Goal: Use online tool/utility: Utilize a website feature to perform a specific function

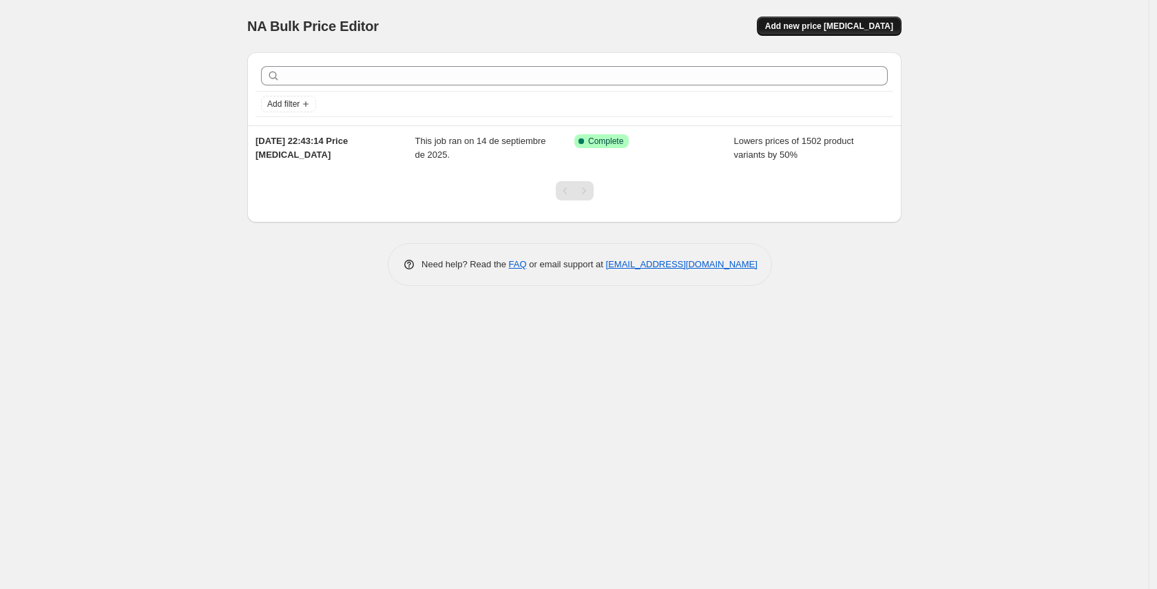
click at [814, 28] on span "Add new price [MEDICAL_DATA]" at bounding box center [829, 26] width 128 height 11
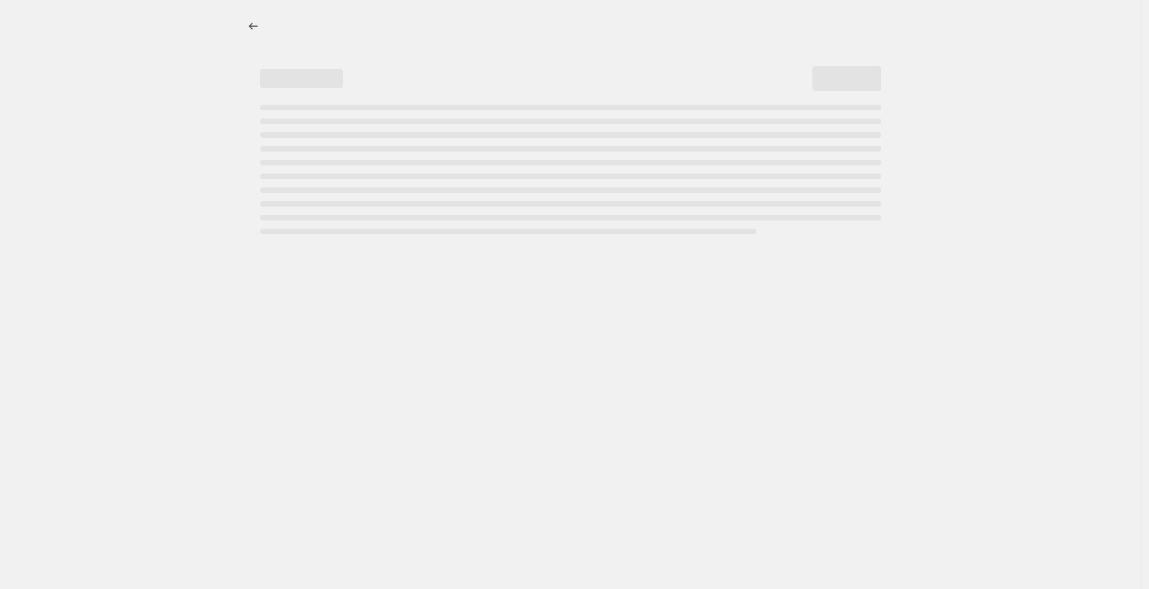
select select "percentage"
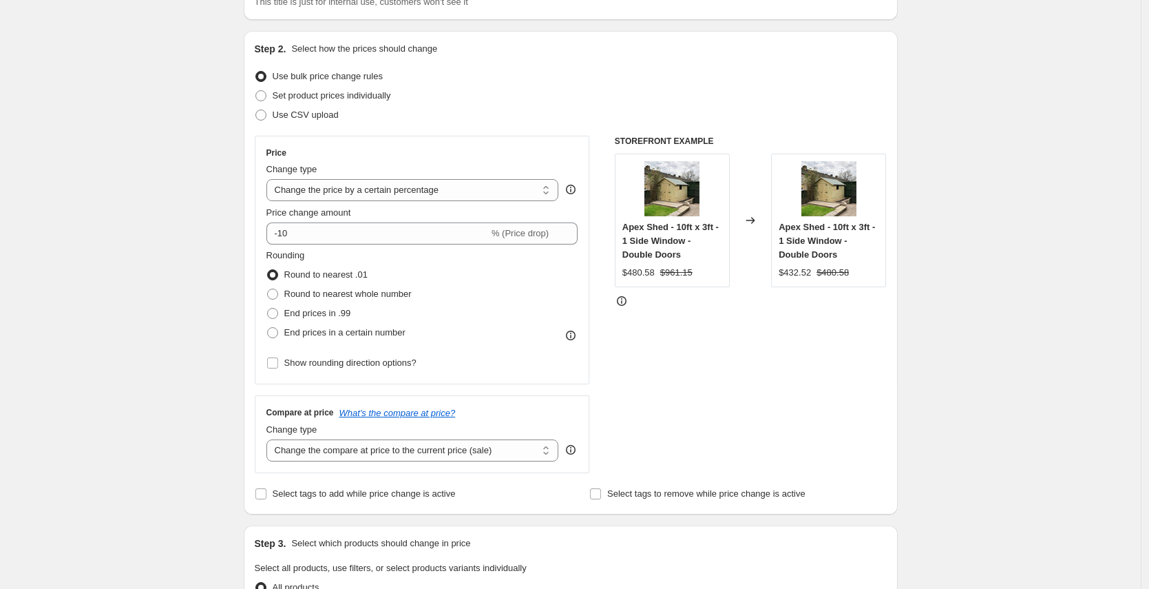
scroll to position [121, 0]
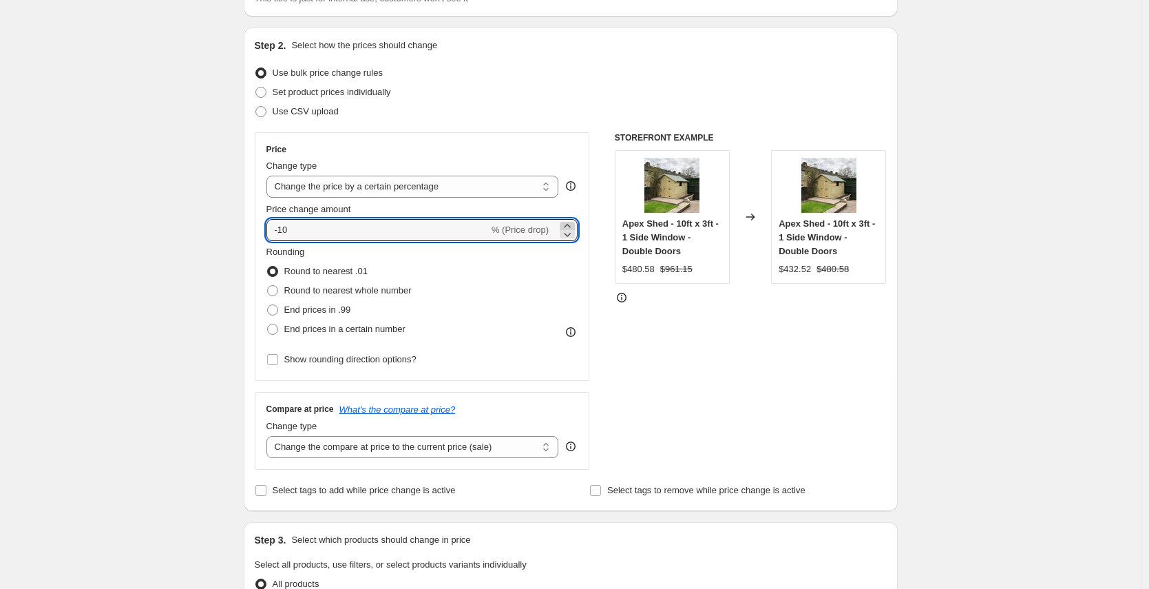
click at [568, 221] on icon at bounding box center [567, 226] width 14 height 14
click at [568, 222] on icon at bounding box center [567, 226] width 14 height 14
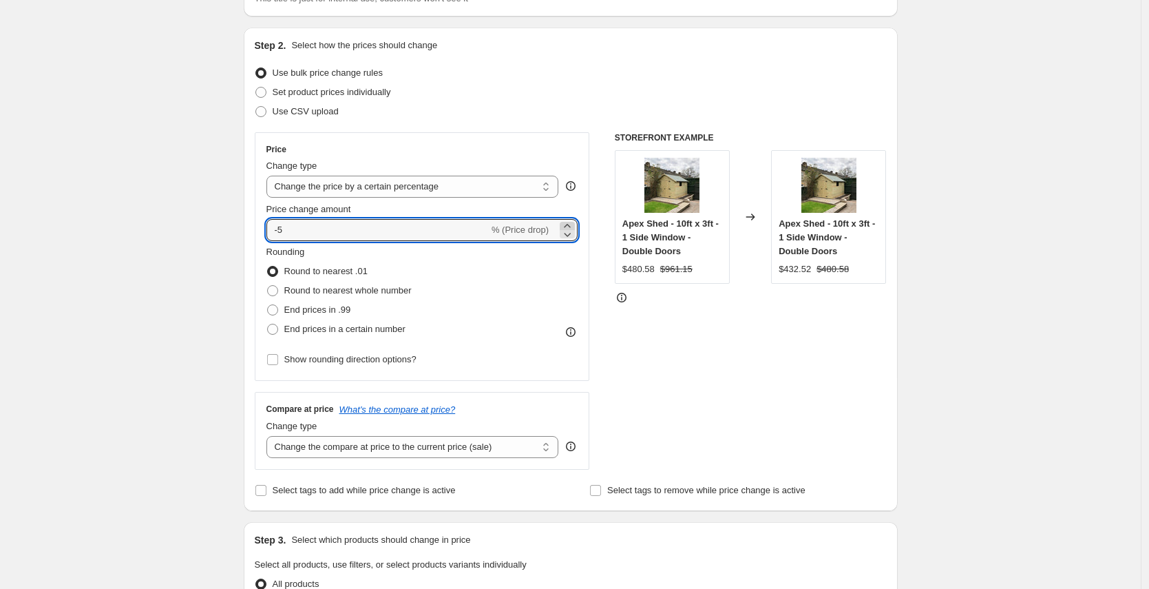
click at [568, 222] on icon at bounding box center [567, 226] width 14 height 14
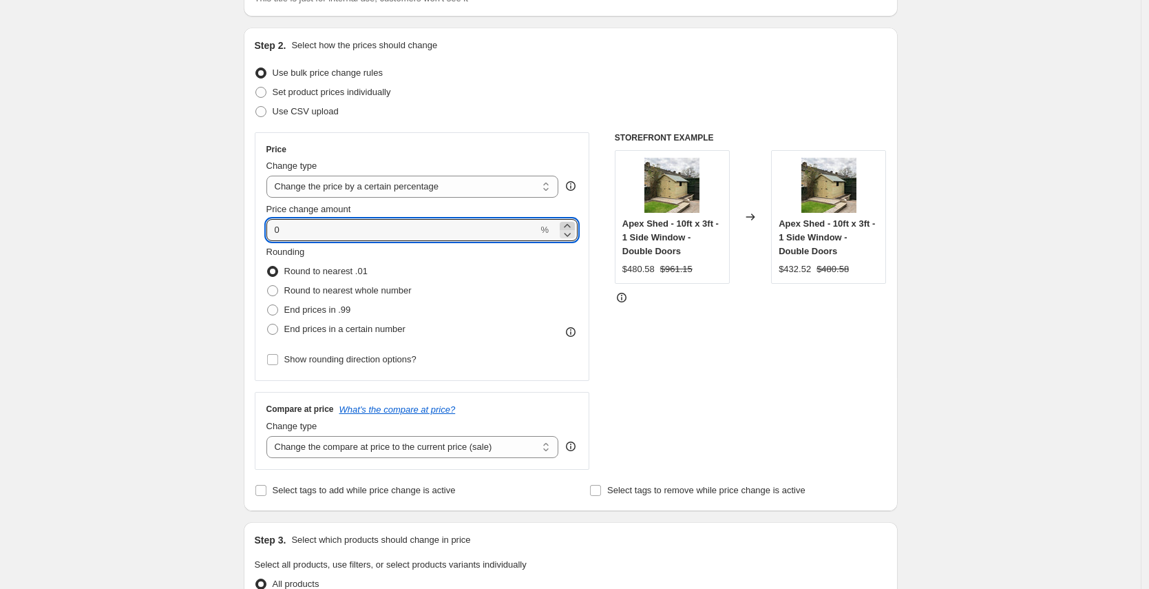
click at [568, 222] on icon at bounding box center [567, 226] width 14 height 14
click at [497, 231] on span "% (Price increase)" at bounding box center [512, 229] width 73 height 10
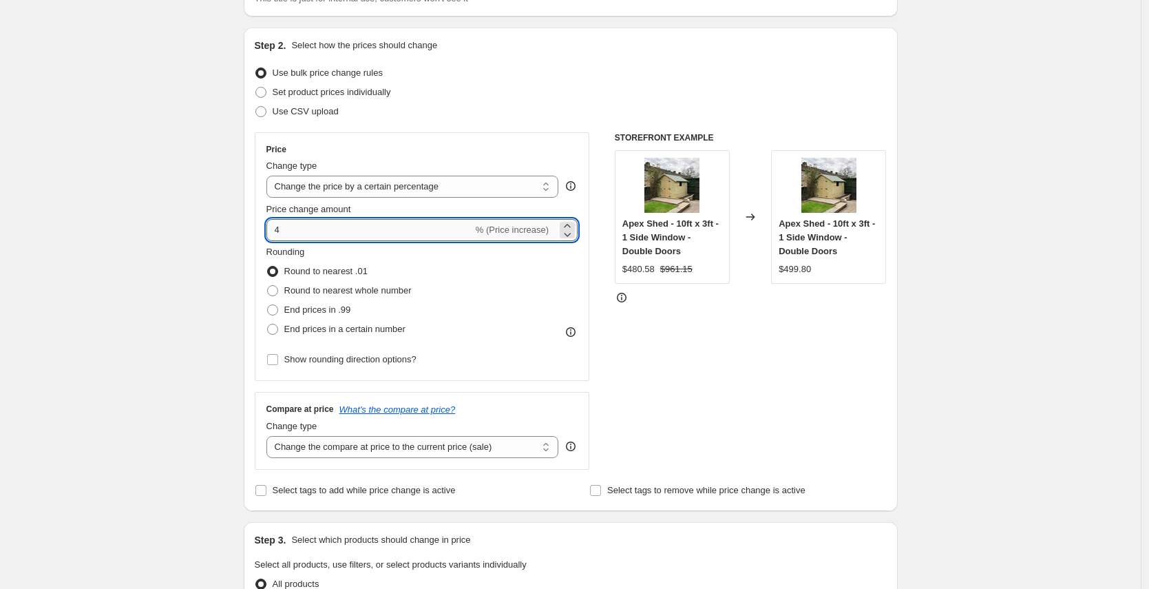
click at [421, 233] on input "4" at bounding box center [369, 230] width 207 height 22
type input "25"
click at [87, 200] on div "Create new price [MEDICAL_DATA]. This page is ready Create new price [MEDICAL_D…" at bounding box center [570, 578] width 1141 height 1398
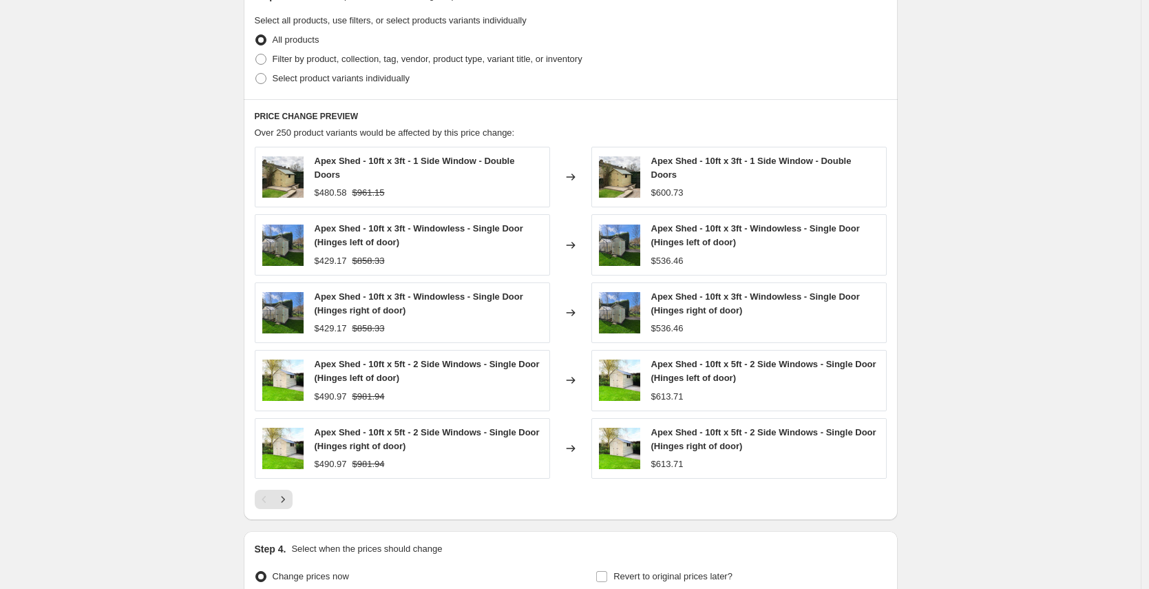
scroll to position [810, 0]
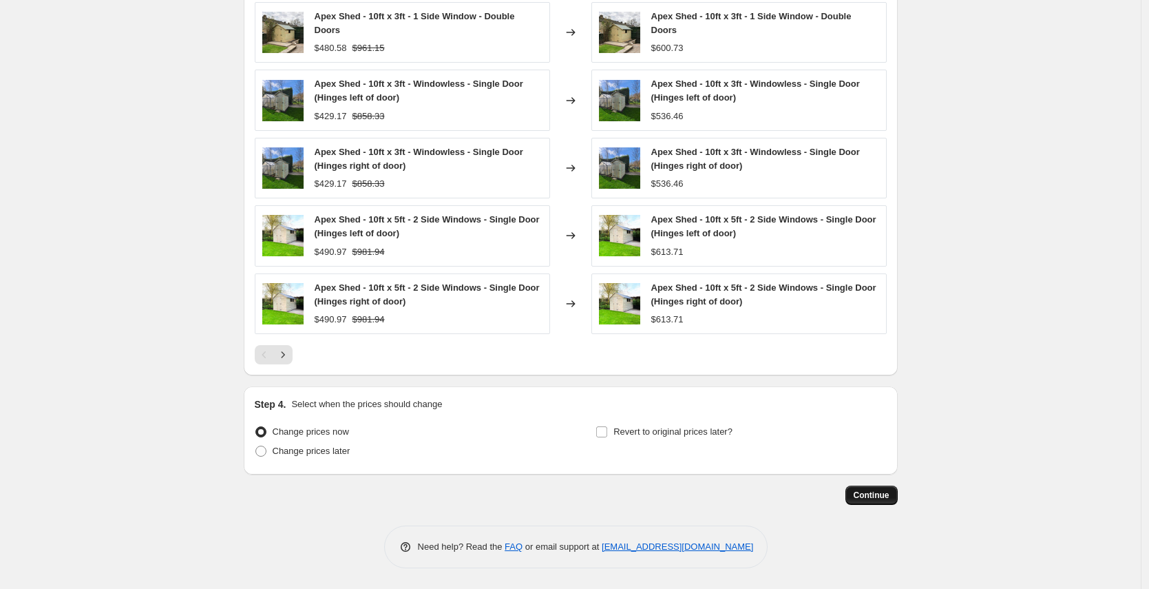
click at [878, 493] on span "Continue" at bounding box center [872, 494] width 36 height 11
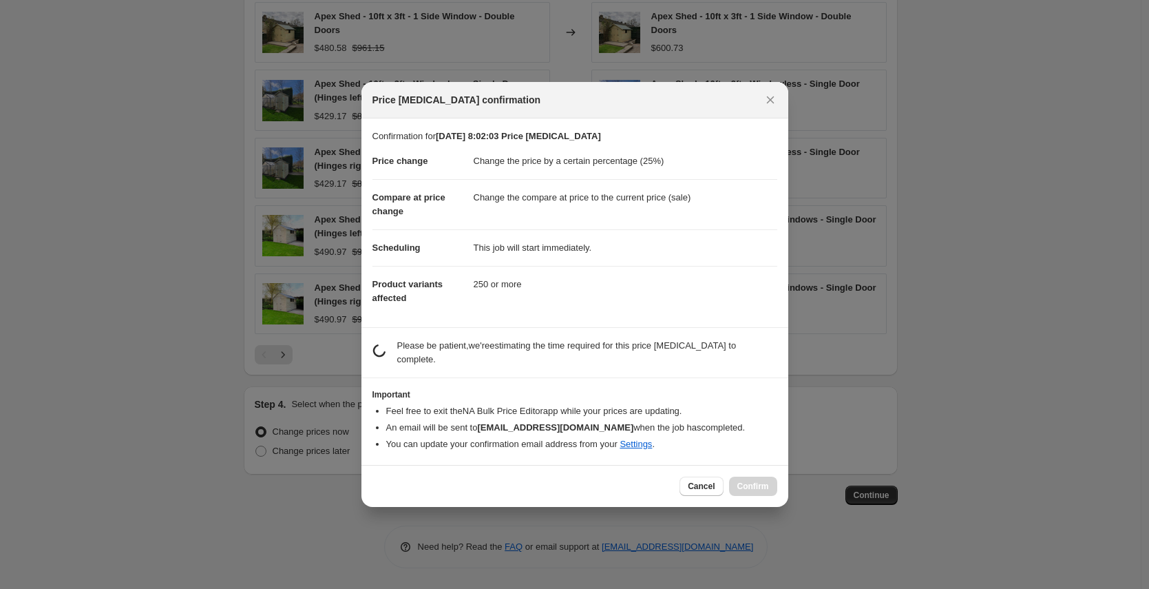
scroll to position [0, 0]
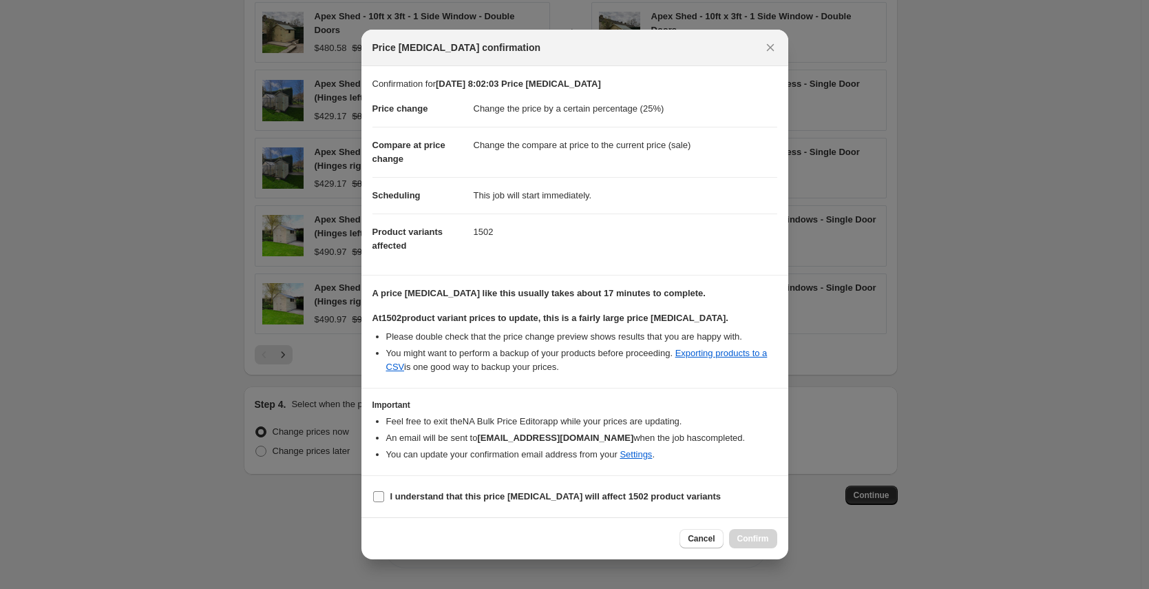
click at [467, 504] on label "I understand that this price [MEDICAL_DATA] will affect 1502 product variants" at bounding box center [546, 496] width 349 height 19
click at [384, 502] on input "I understand that this price [MEDICAL_DATA] will affect 1502 product variants" at bounding box center [378, 496] width 11 height 11
checkbox input "true"
click at [745, 535] on span "Confirm" at bounding box center [753, 538] width 32 height 11
